Goal: Go to known website: Access a specific website the user already knows

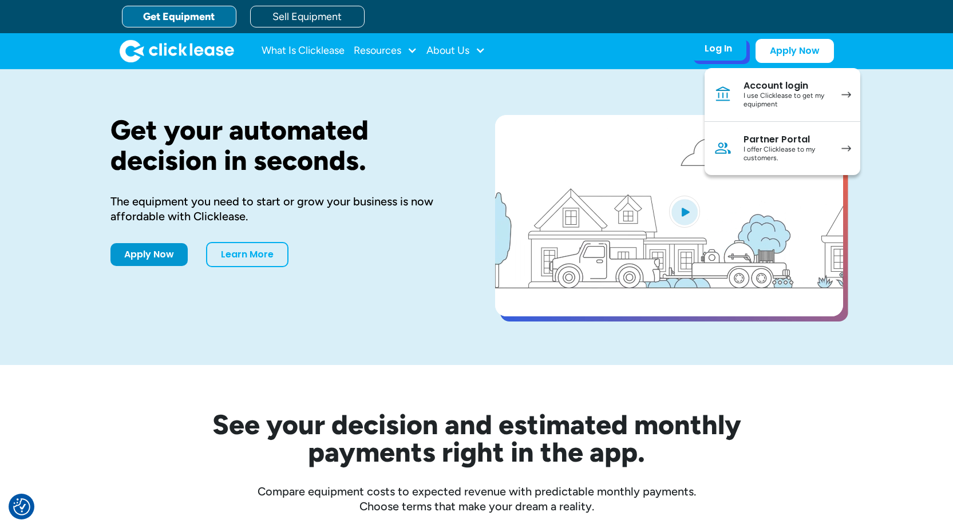
click at [787, 96] on div "I use Clicklease to get my equipment" at bounding box center [786, 101] width 86 height 18
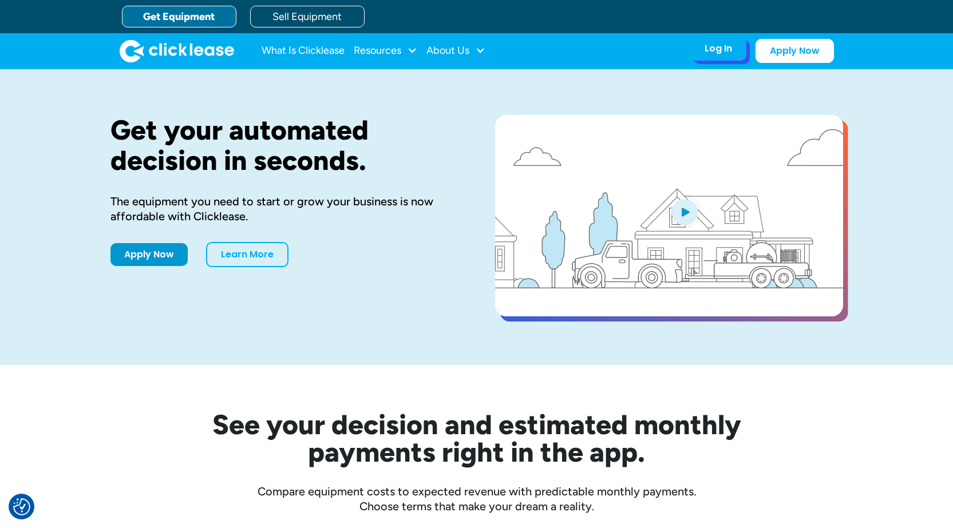
click at [708, 57] on div "Log In Account login I use Clicklease to get my equipment Partner Portal I offe…" at bounding box center [718, 49] width 56 height 24
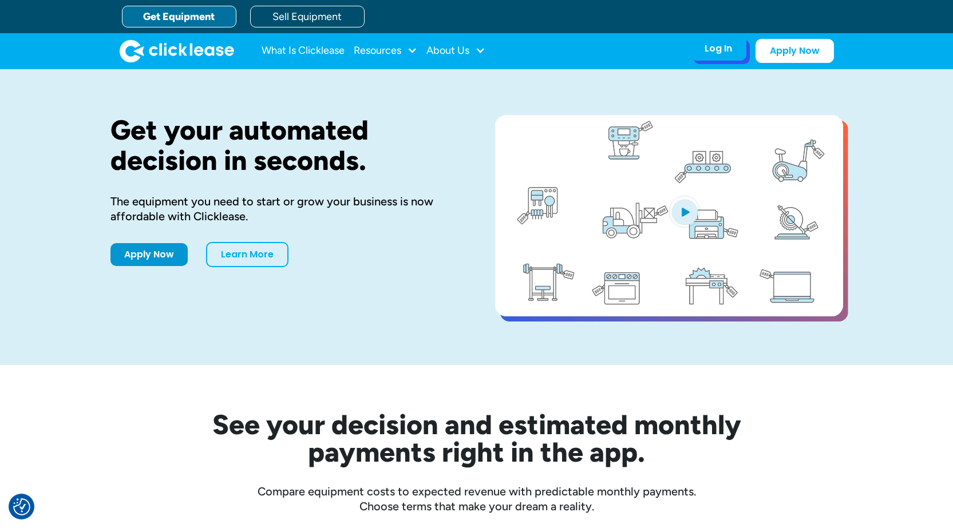
click at [714, 52] on div "Log In" at bounding box center [717, 48] width 27 height 11
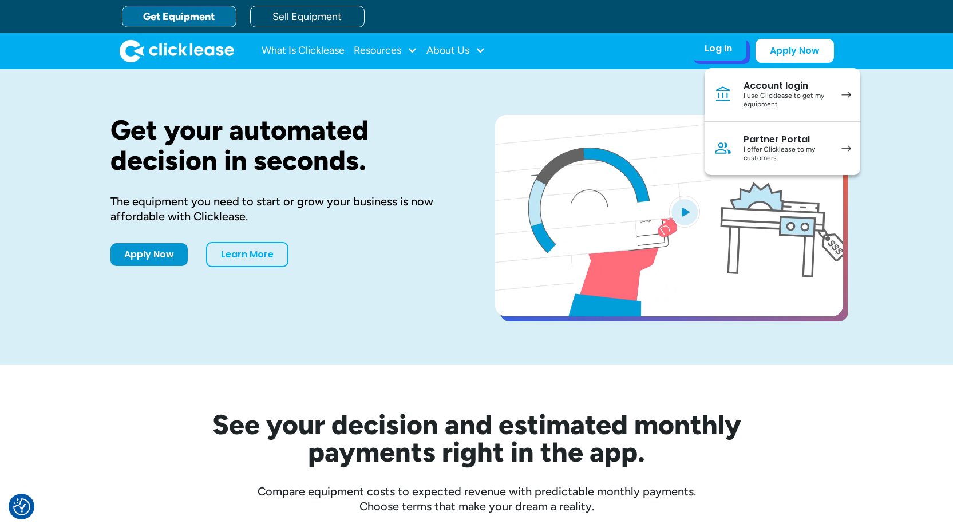
click at [781, 153] on div "I offer Clicklease to my customers." at bounding box center [786, 154] width 86 height 18
